Goal: Check status

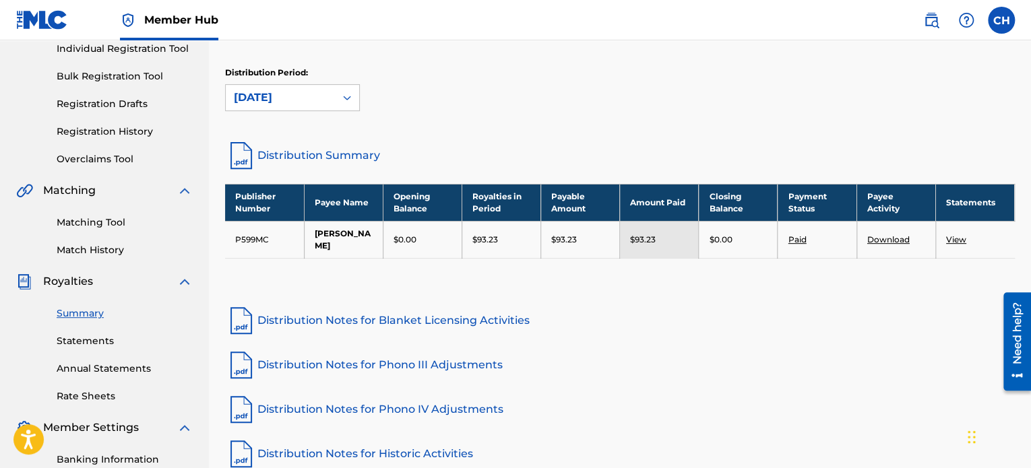
scroll to position [178, 0]
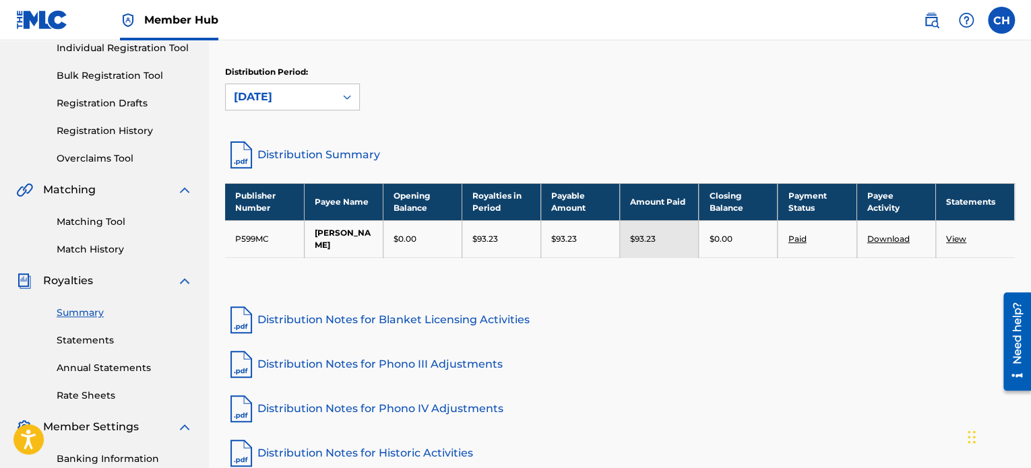
click at [955, 239] on link "View" at bounding box center [956, 239] width 20 height 10
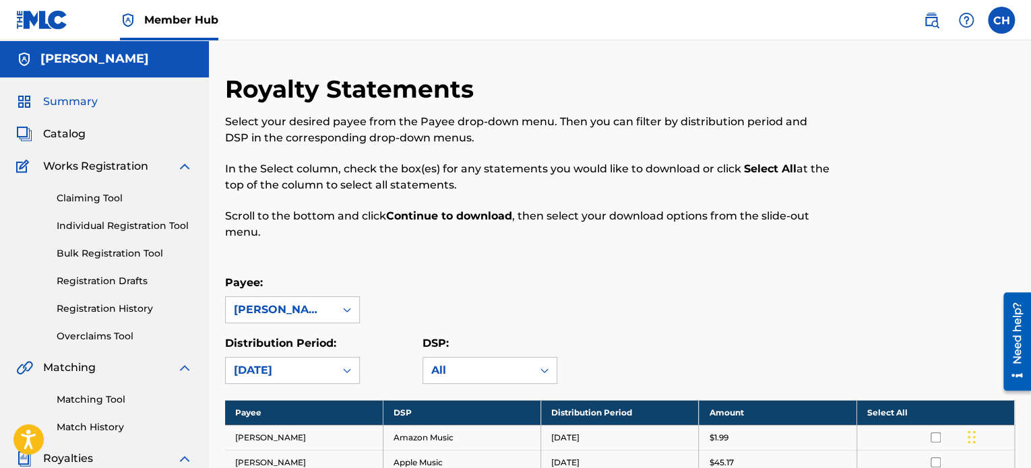
click at [75, 98] on span "Summary" at bounding box center [70, 102] width 55 height 16
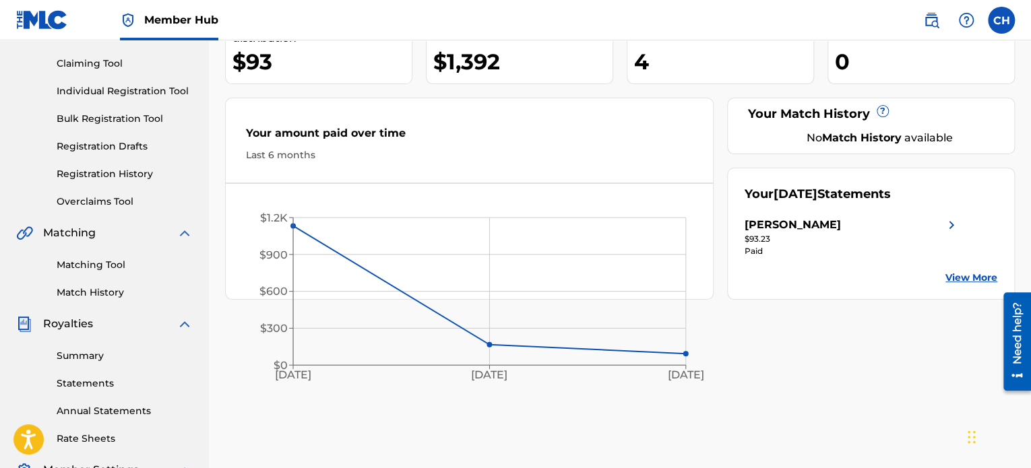
scroll to position [146, 0]
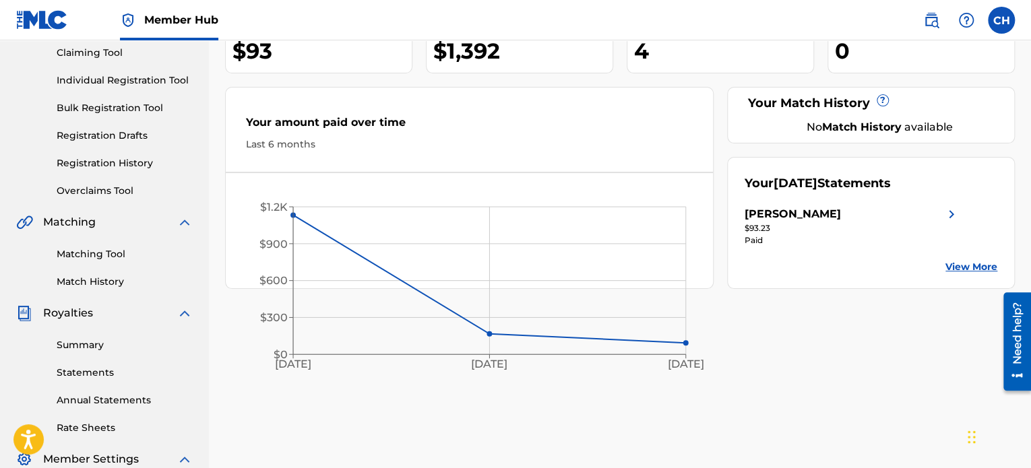
click at [968, 266] on link "View More" at bounding box center [971, 267] width 52 height 14
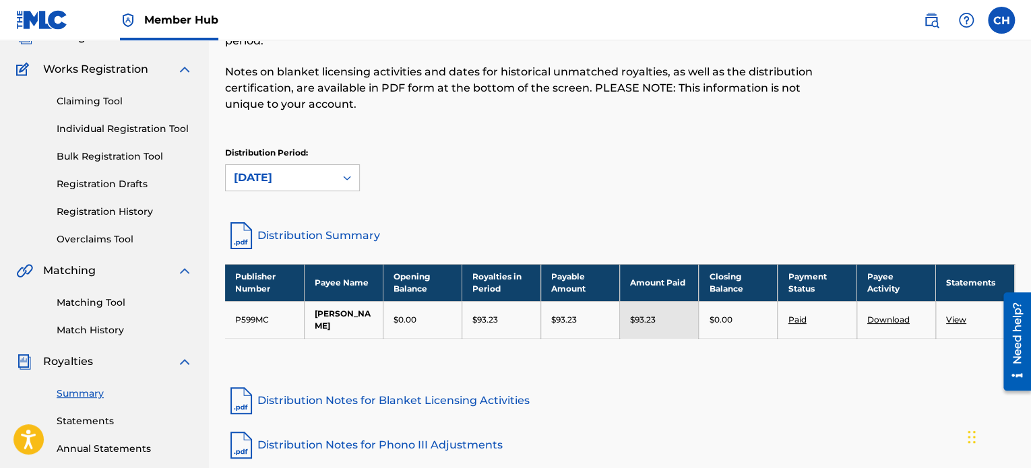
scroll to position [97, 0]
click at [804, 317] on link "Paid" at bounding box center [796, 320] width 18 height 10
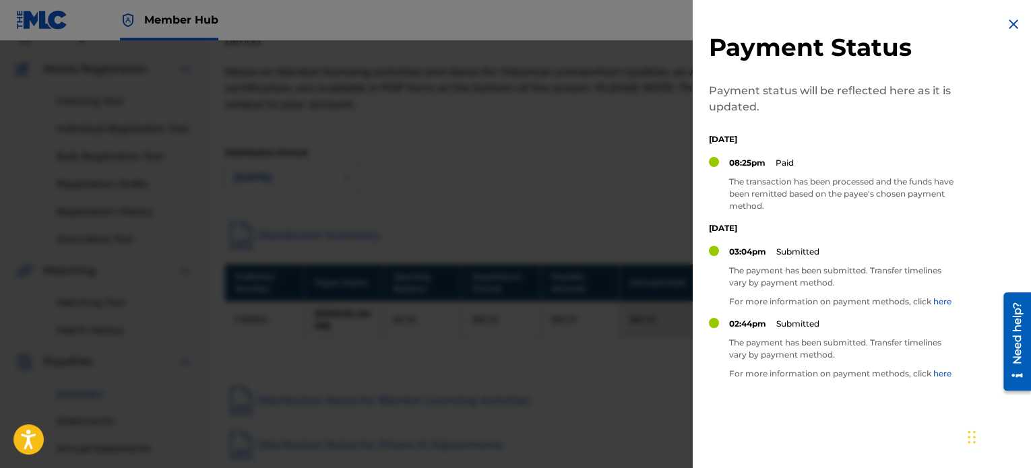
click at [610, 263] on div at bounding box center [515, 274] width 1031 height 468
